Goal: Find specific page/section: Find specific page/section

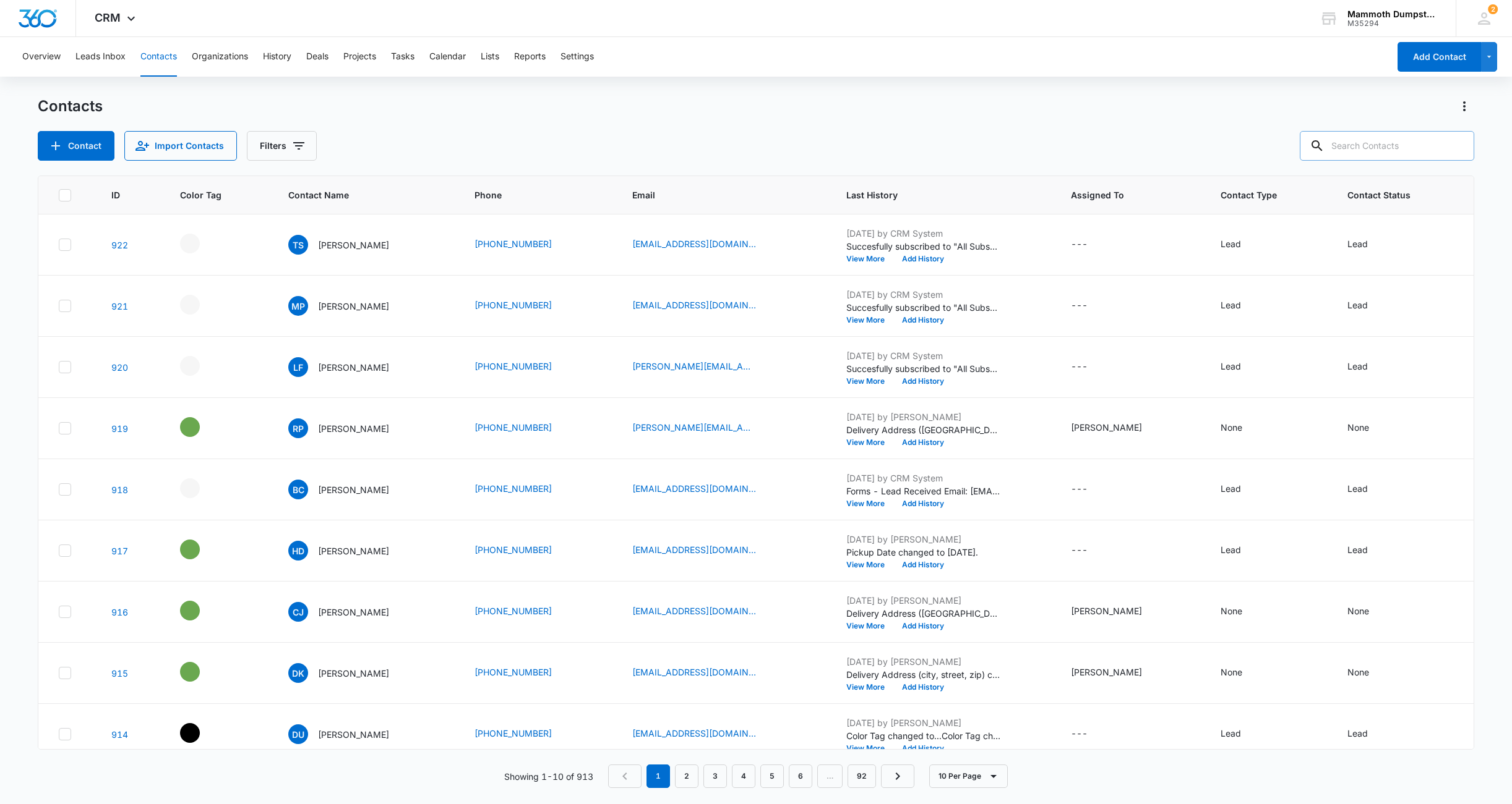
click at [1381, 138] on input "text" at bounding box center [1387, 145] width 174 height 29
type input "[PERSON_NAME]"
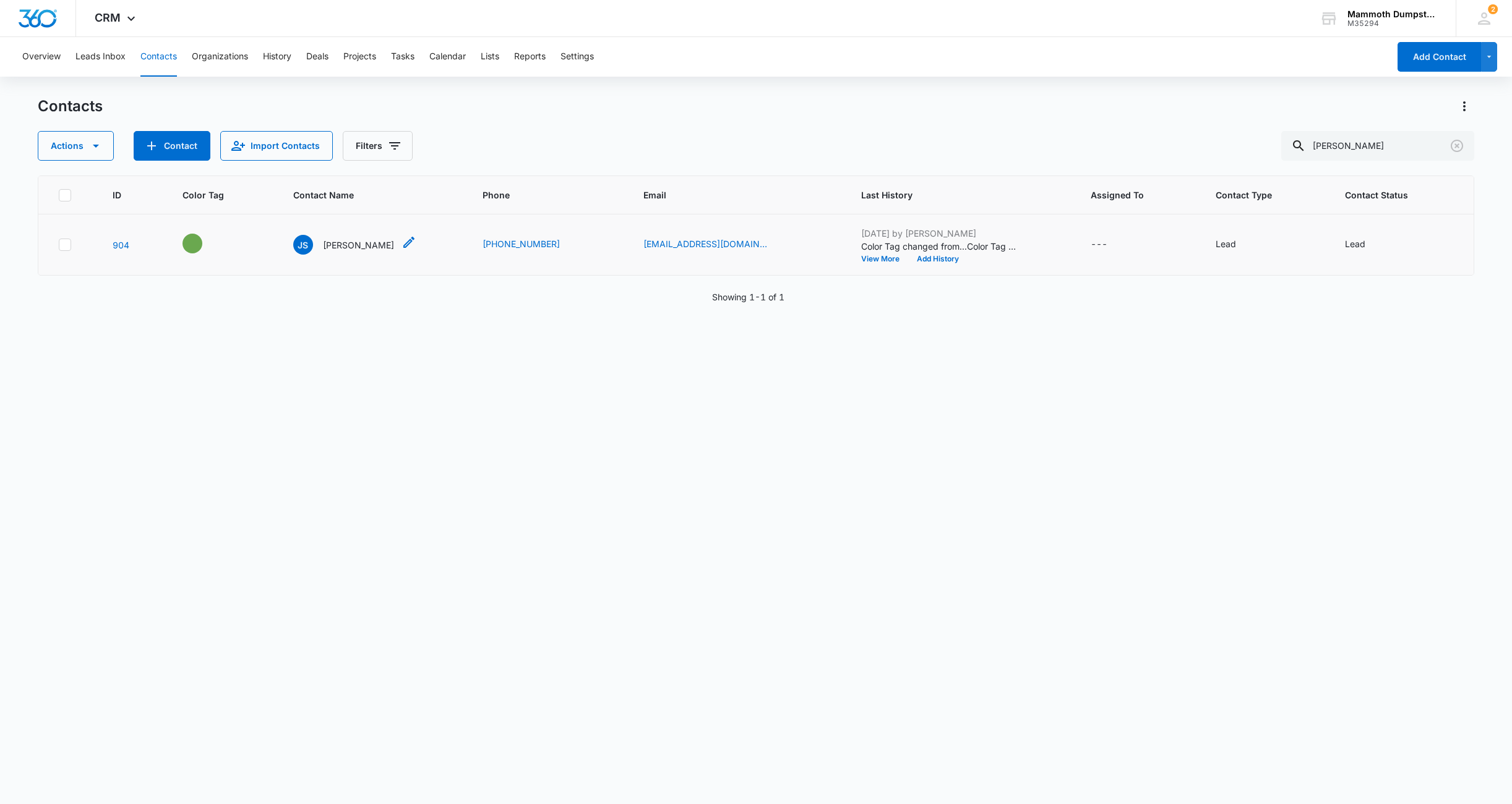
click at [358, 245] on p "[PERSON_NAME]" at bounding box center [358, 245] width 71 height 13
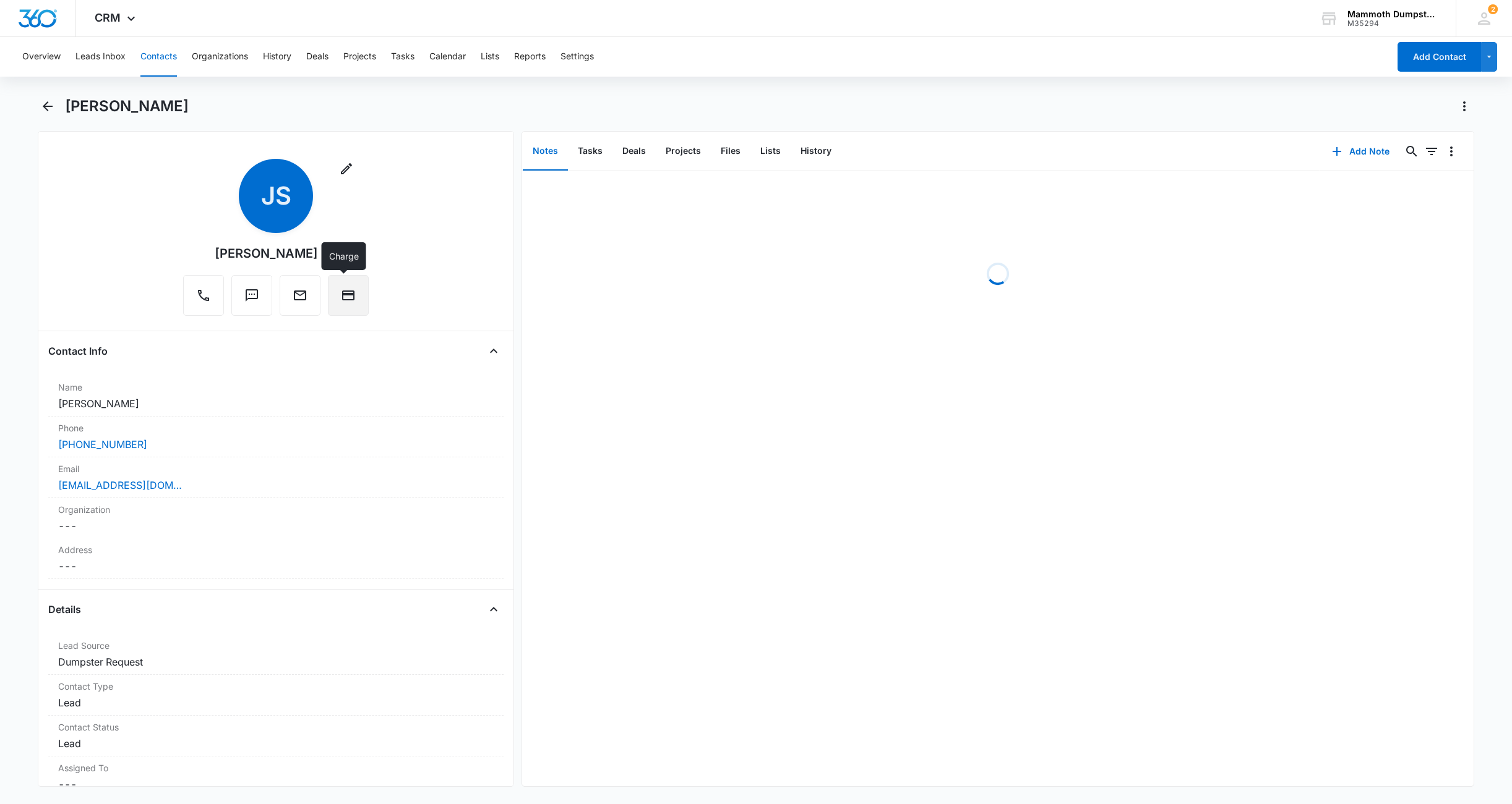
click at [352, 282] on button "Charge" at bounding box center [348, 295] width 41 height 41
click at [53, 107] on icon "Back" at bounding box center [47, 107] width 15 height 15
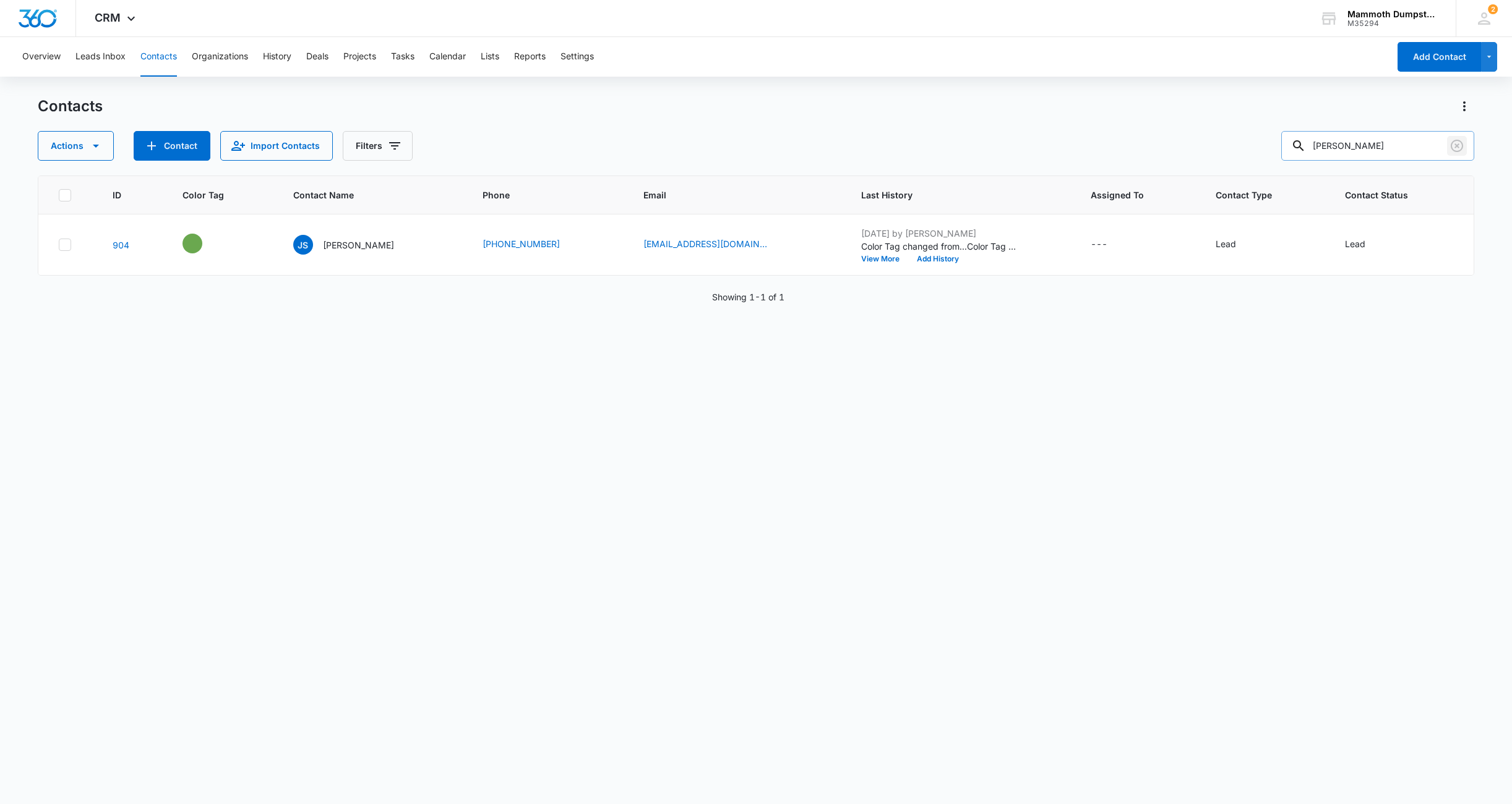
click at [1449, 144] on button "Clear" at bounding box center [1457, 146] width 20 height 20
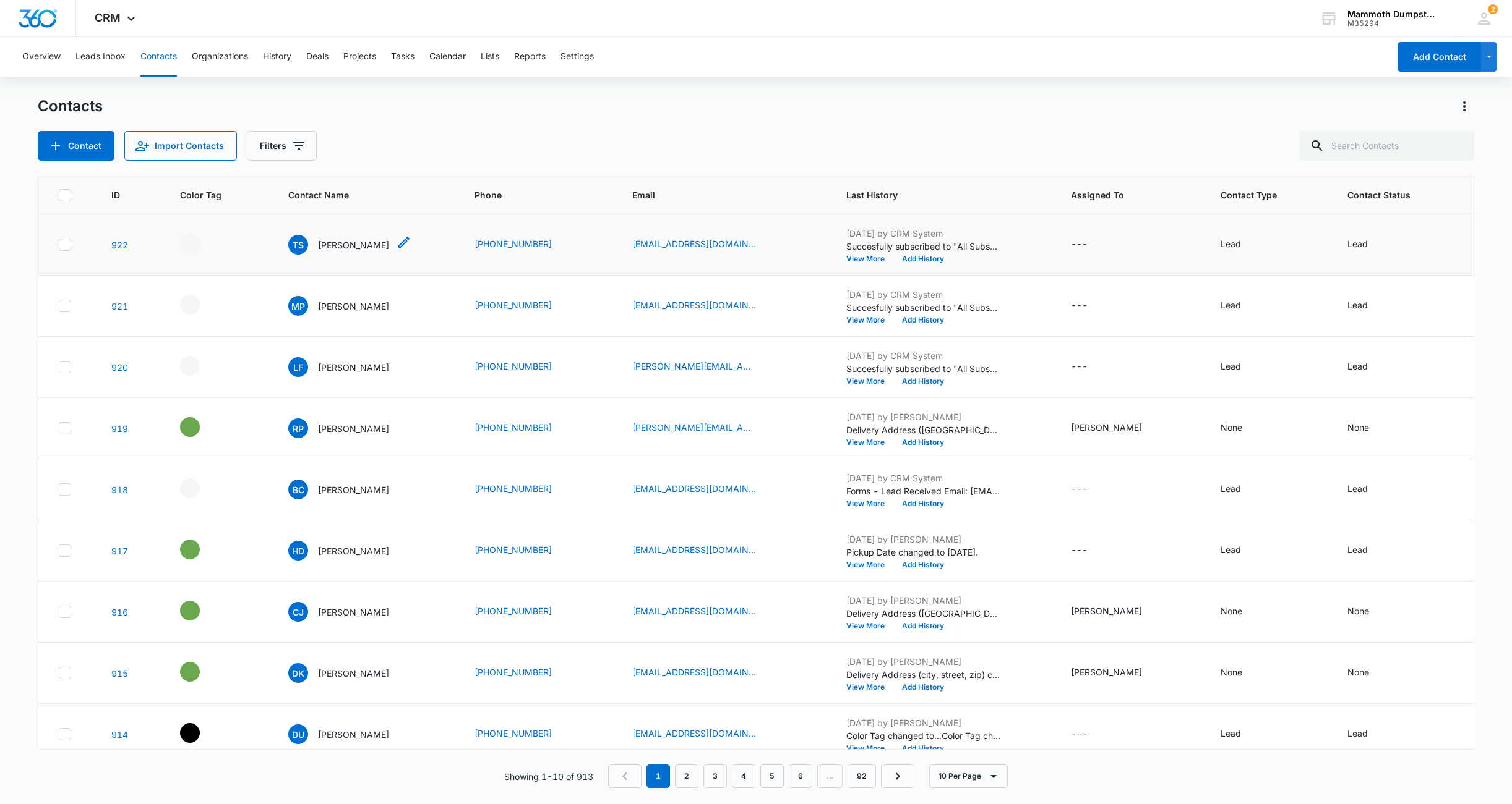
click at [330, 246] on p "[PERSON_NAME]" at bounding box center [353, 245] width 71 height 13
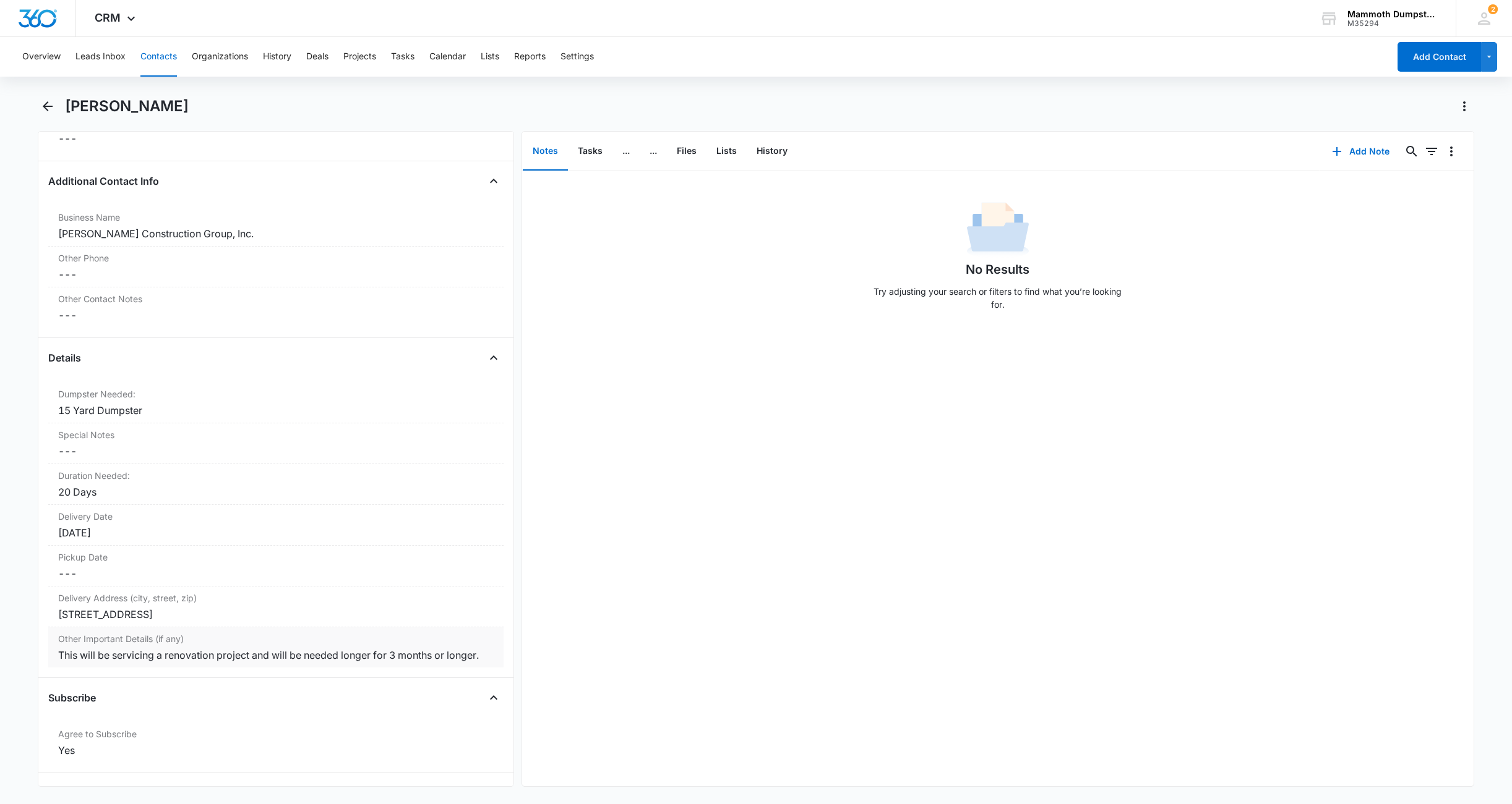
scroll to position [1129, 0]
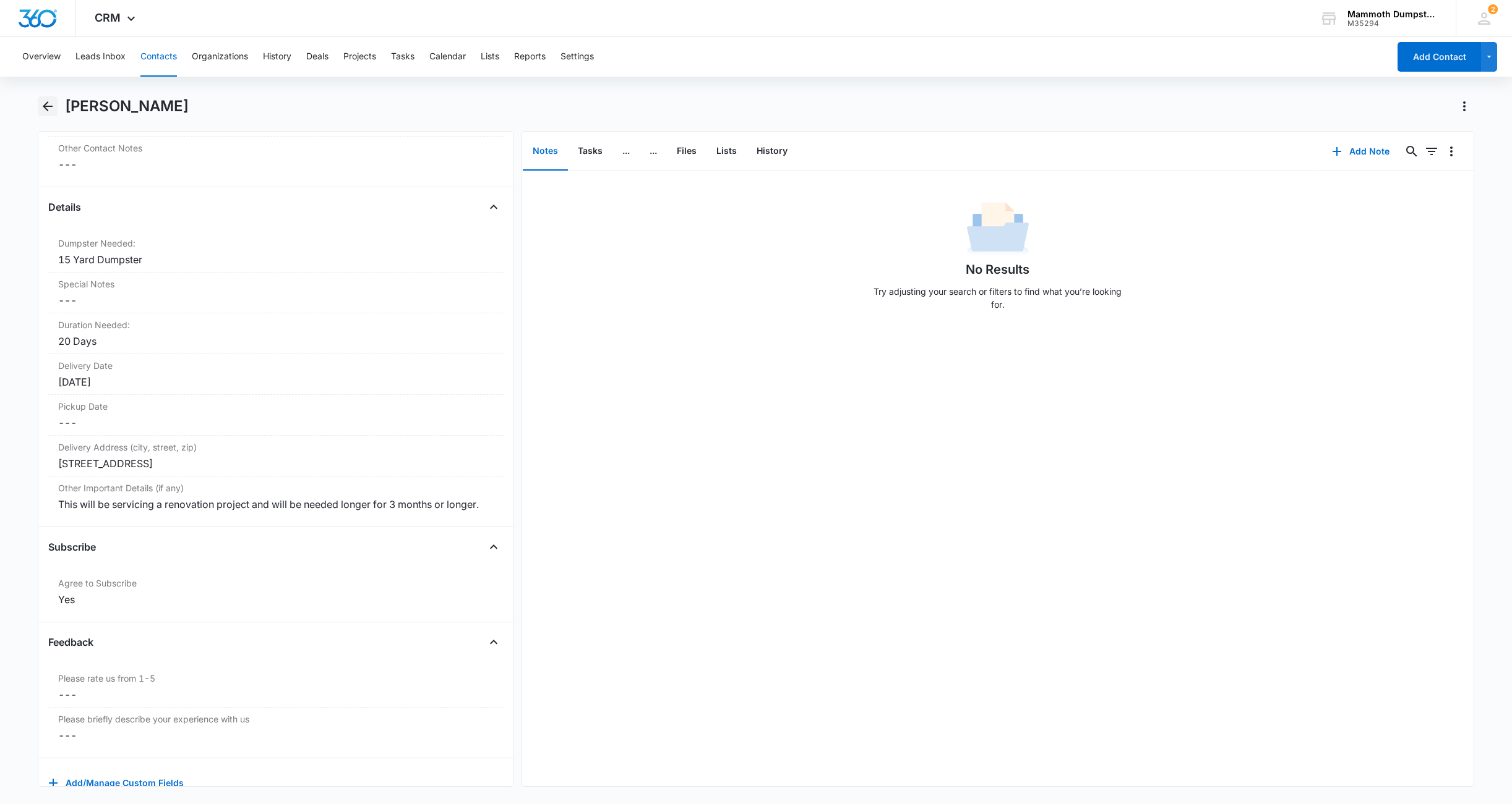
click at [47, 98] on button "Back" at bounding box center [47, 106] width 20 height 20
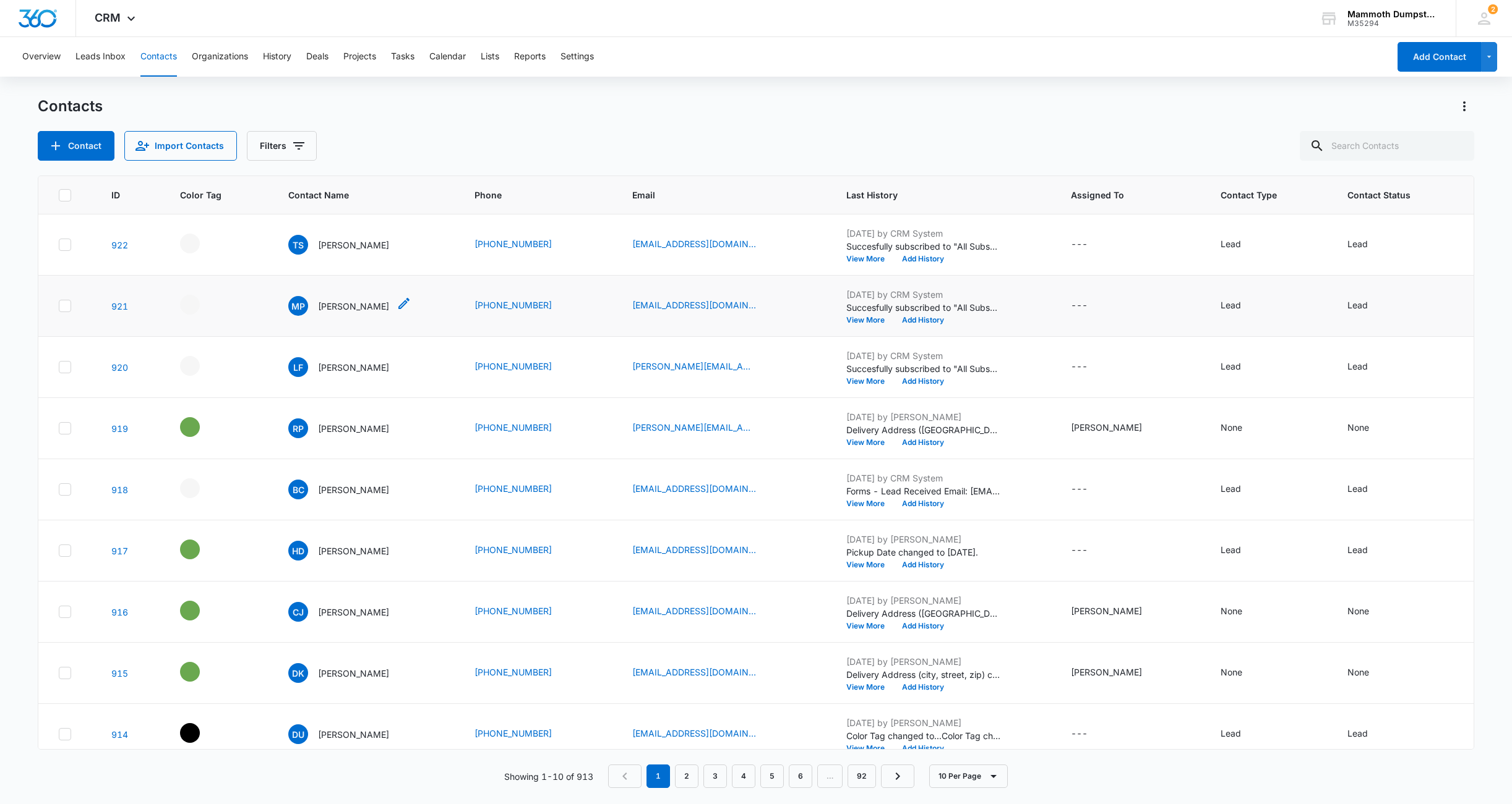
click at [341, 310] on p "[PERSON_NAME]" at bounding box center [353, 306] width 71 height 13
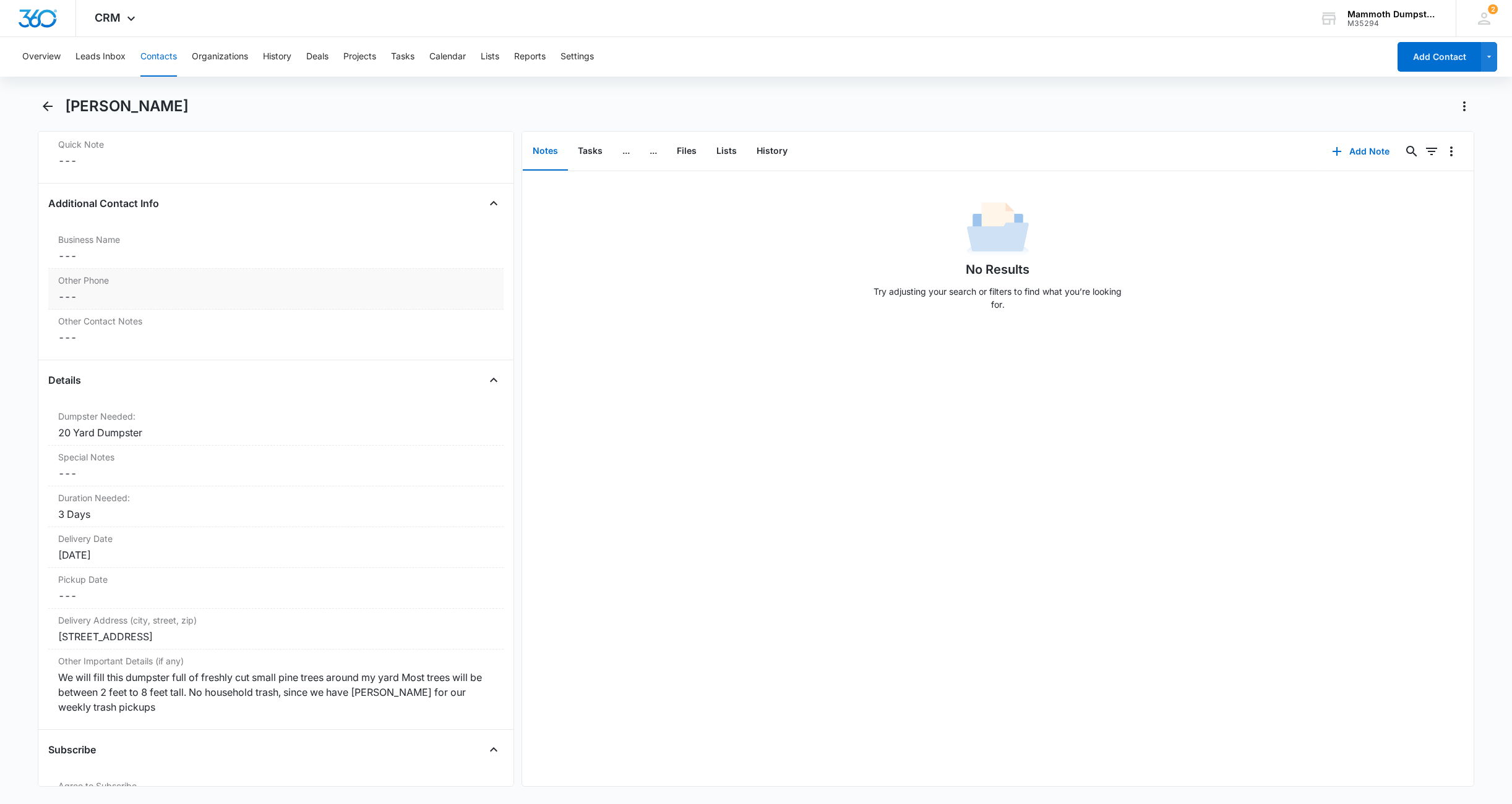
scroll to position [957, 0]
click at [49, 101] on icon "Back" at bounding box center [47, 107] width 15 height 15
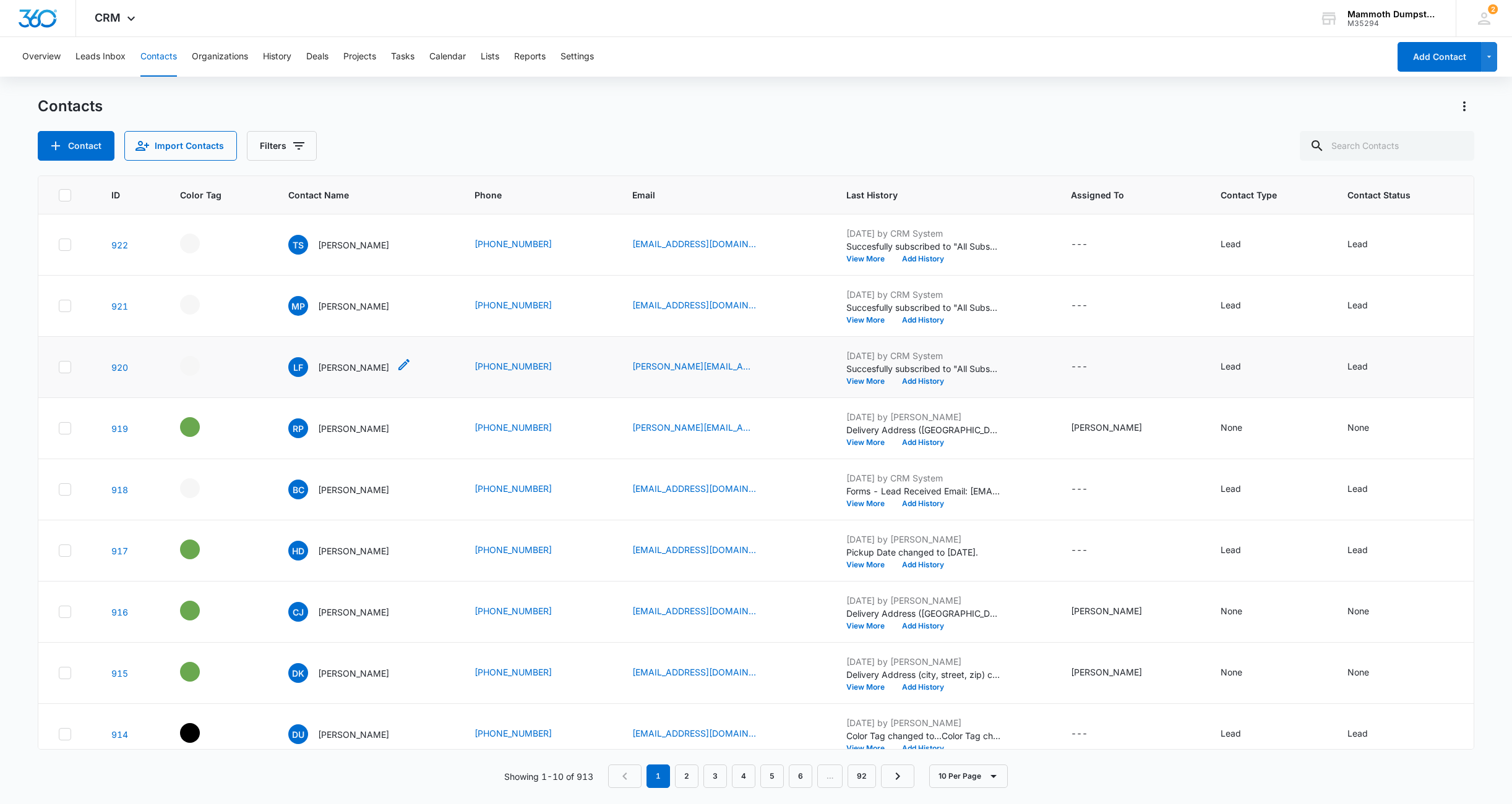
click at [337, 370] on p "[PERSON_NAME]" at bounding box center [353, 367] width 71 height 13
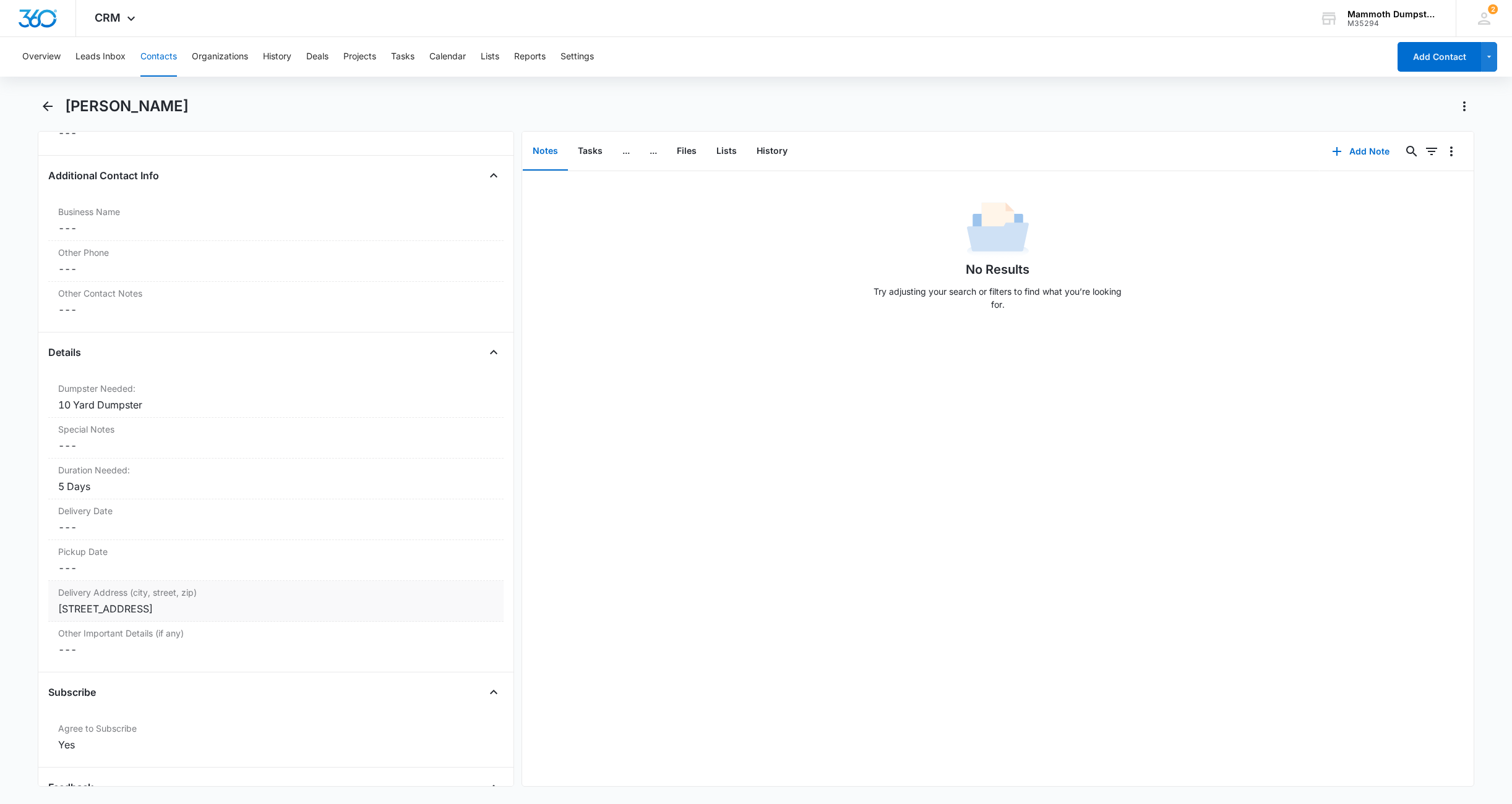
scroll to position [1164, 0]
